Goal: Task Accomplishment & Management: Manage account settings

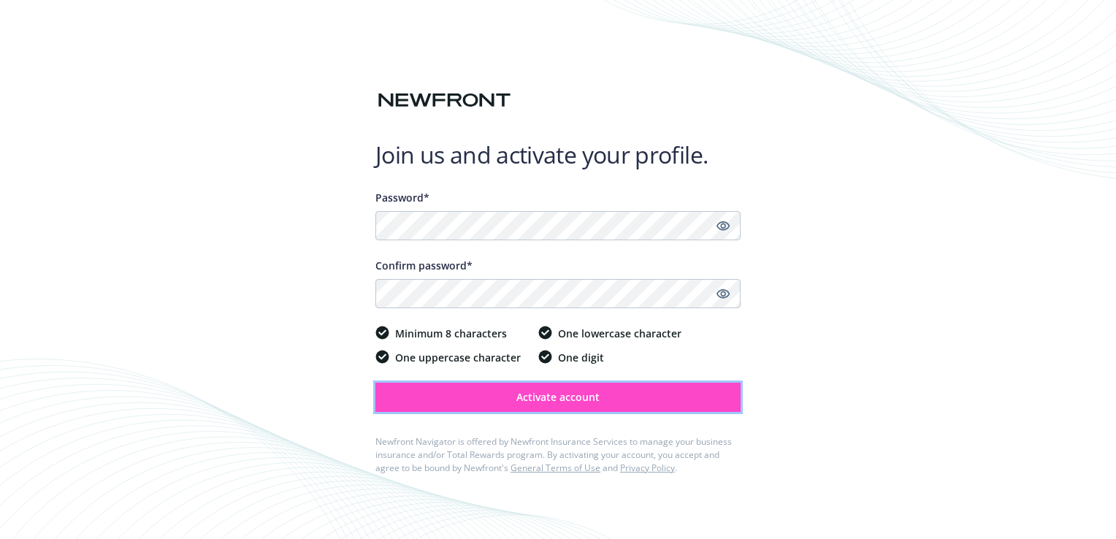
click at [584, 399] on span "Activate account" at bounding box center [557, 397] width 83 height 14
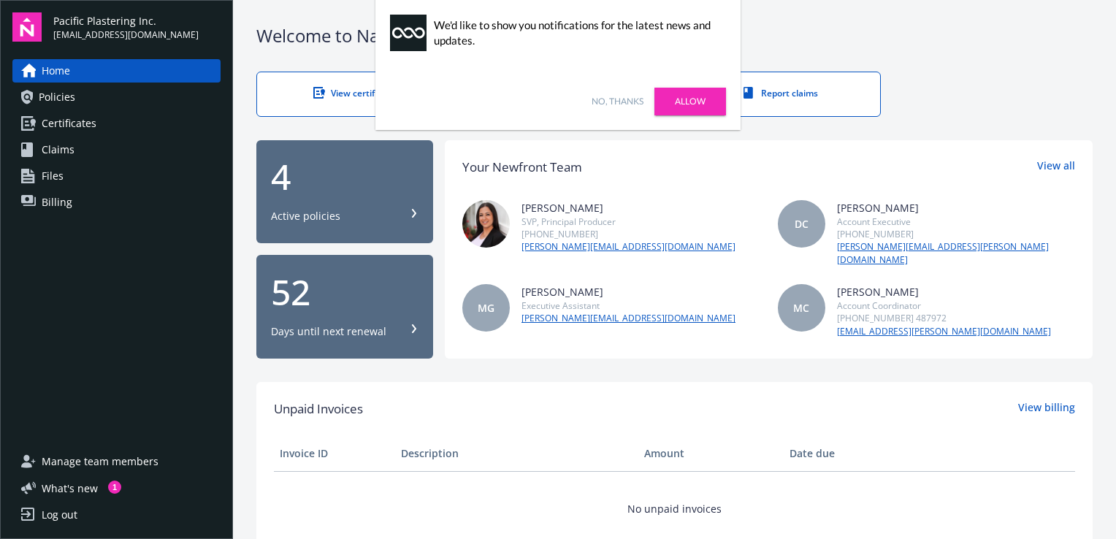
click at [611, 100] on link "No, thanks" at bounding box center [618, 101] width 52 height 13
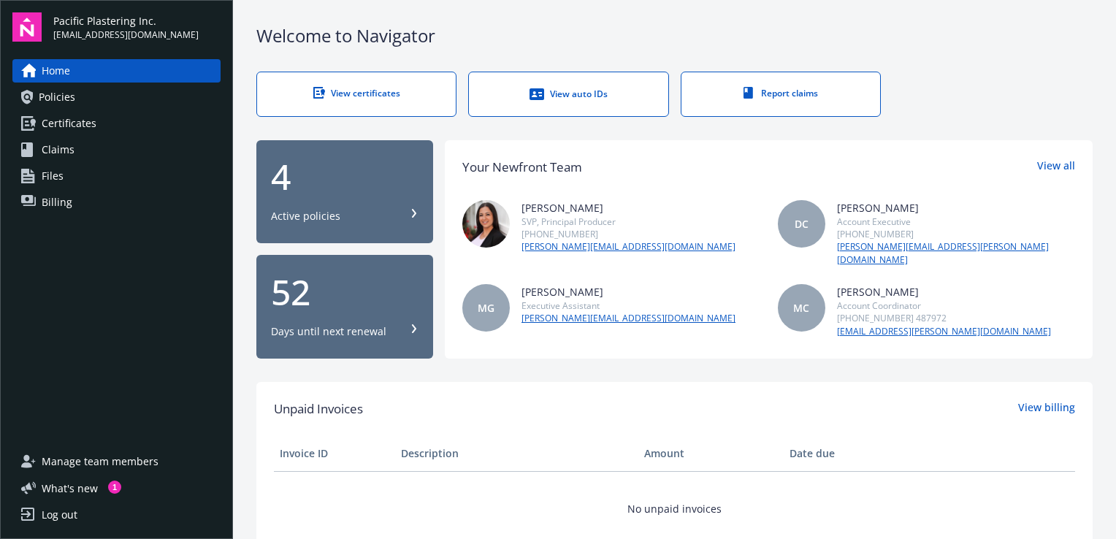
click at [339, 209] on div "Active policies" at bounding box center [345, 216] width 148 height 15
